Goal: Book appointment/travel/reservation

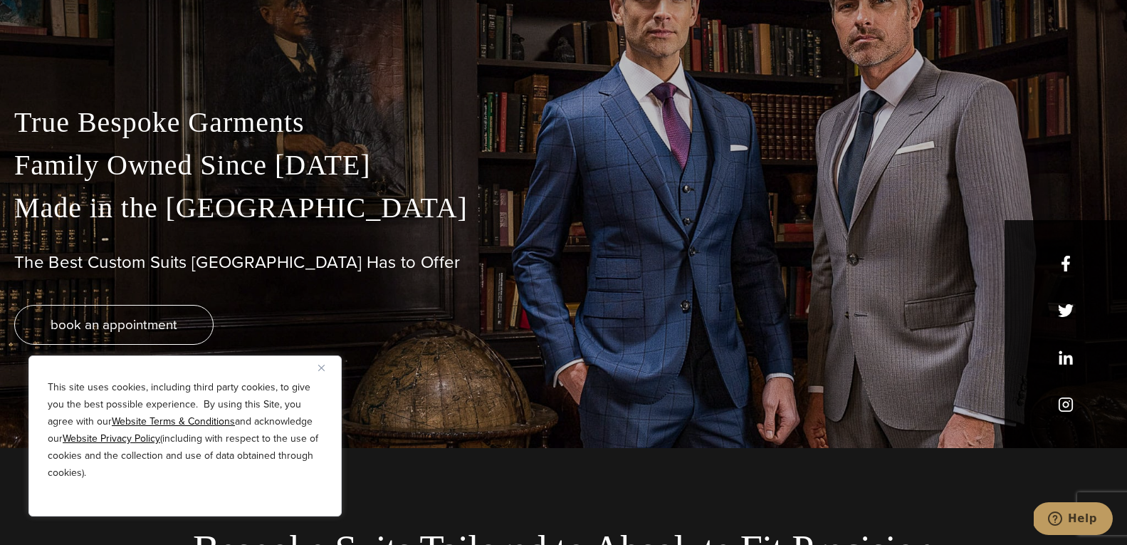
scroll to position [402, 0]
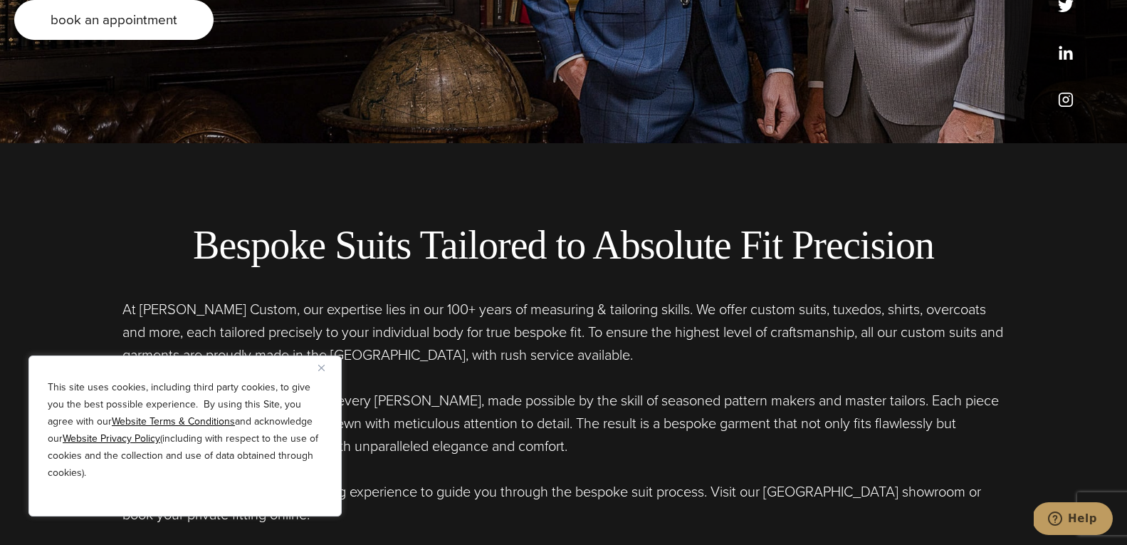
click at [80, 15] on span "book an appointment" at bounding box center [114, 19] width 127 height 21
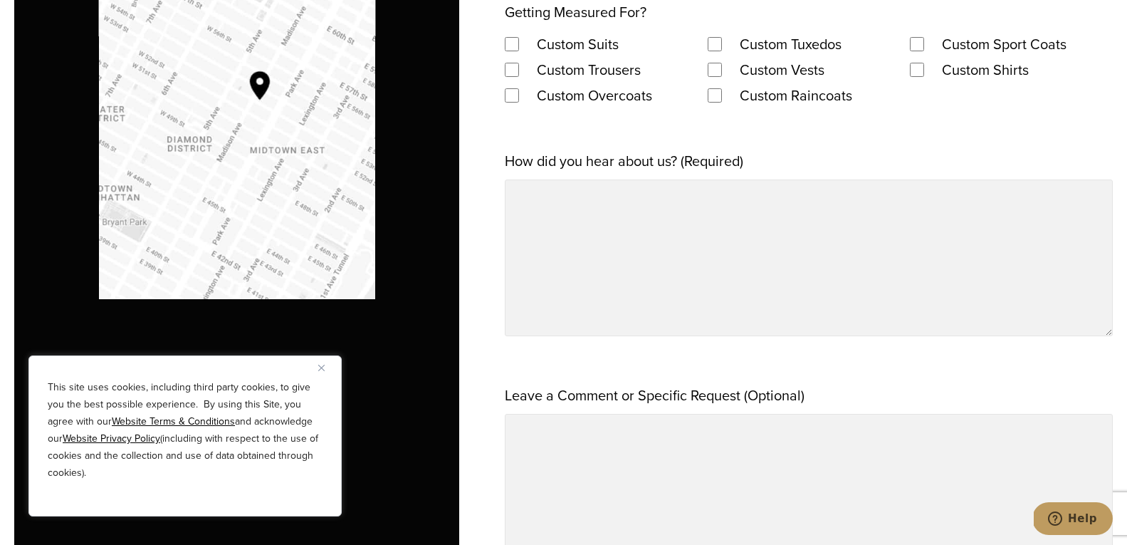
scroll to position [1240, 0]
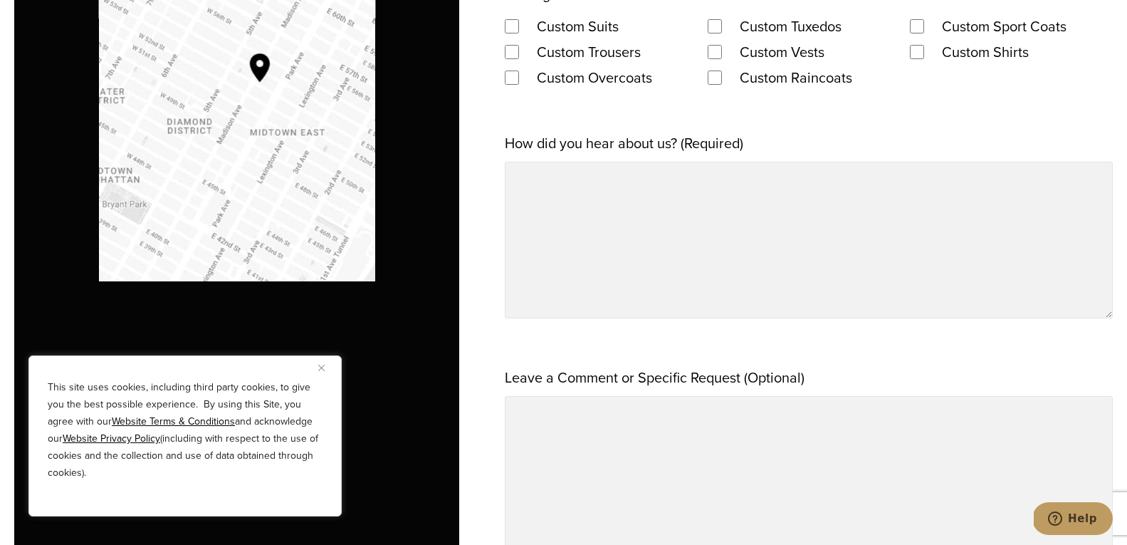
click at [70, 434] on u "Website Privacy Policy" at bounding box center [112, 438] width 98 height 15
